Goal: Use online tool/utility: Utilize a website feature to perform a specific function

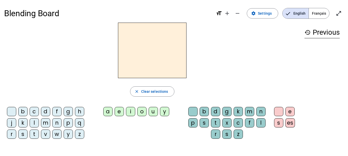
click at [59, 25] on div at bounding box center [152, 51] width 296 height 56
click at [53, 121] on div "n" at bounding box center [56, 122] width 9 height 9
drag, startPoint x: 53, startPoint y: 121, endPoint x: 22, endPoint y: 65, distance: 63.9
click at [22, 65] on div "n" at bounding box center [152, 51] width 296 height 56
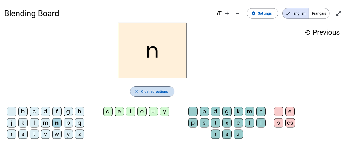
click at [142, 91] on span "Clear selections" at bounding box center [154, 92] width 27 height 6
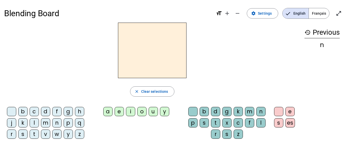
click at [67, 123] on div "p" at bounding box center [68, 122] width 9 height 9
click at [107, 112] on div "a" at bounding box center [107, 111] width 9 height 9
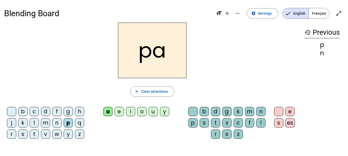
click at [203, 122] on div "s" at bounding box center [204, 122] width 9 height 9
